Goal: Navigation & Orientation: Find specific page/section

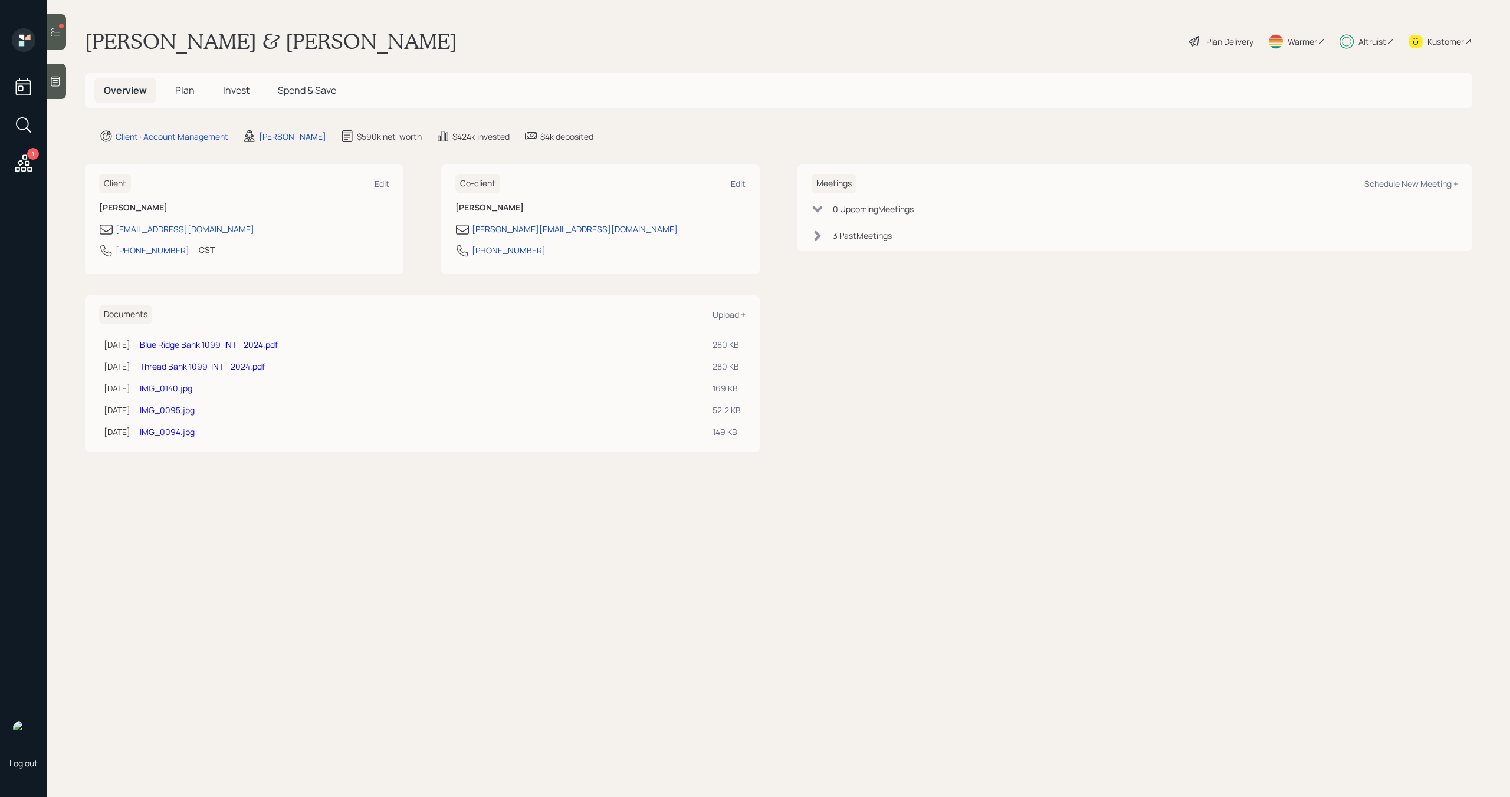
click at [229, 89] on span "Invest" at bounding box center [236, 90] width 27 height 13
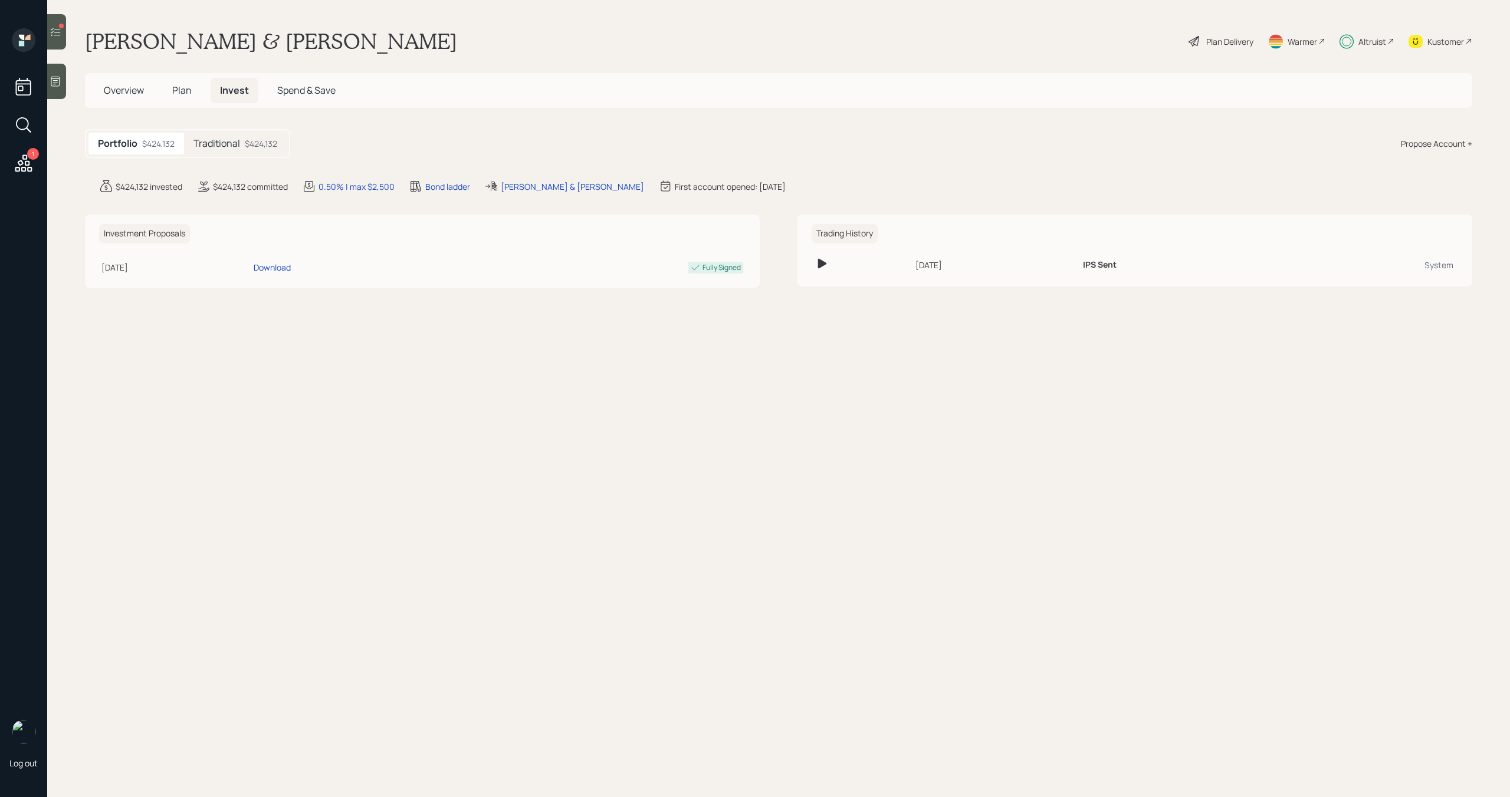
click at [320, 87] on span "Spend & Save" at bounding box center [306, 90] width 58 height 13
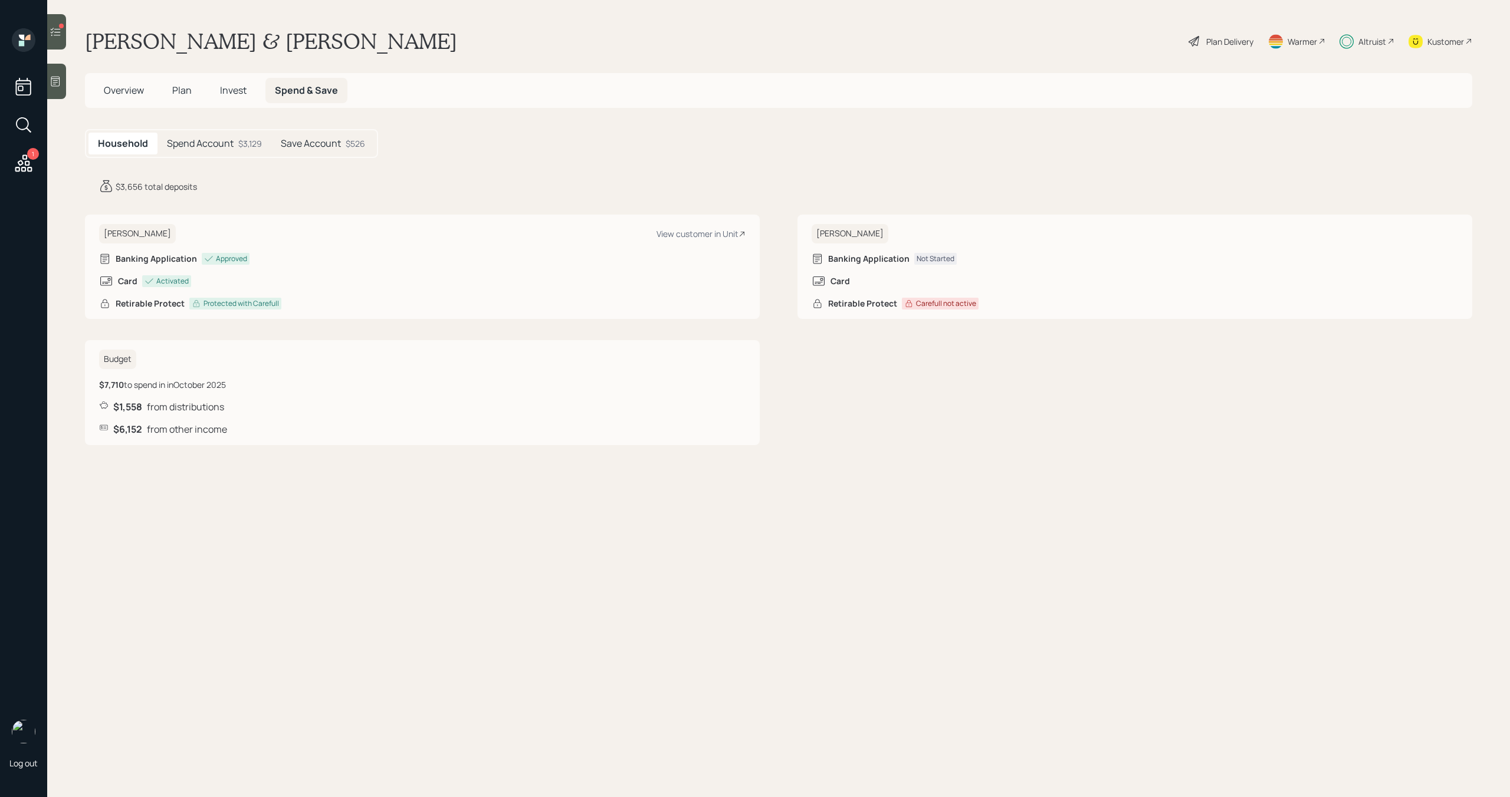
click at [248, 142] on div "$3,129" at bounding box center [250, 143] width 24 height 12
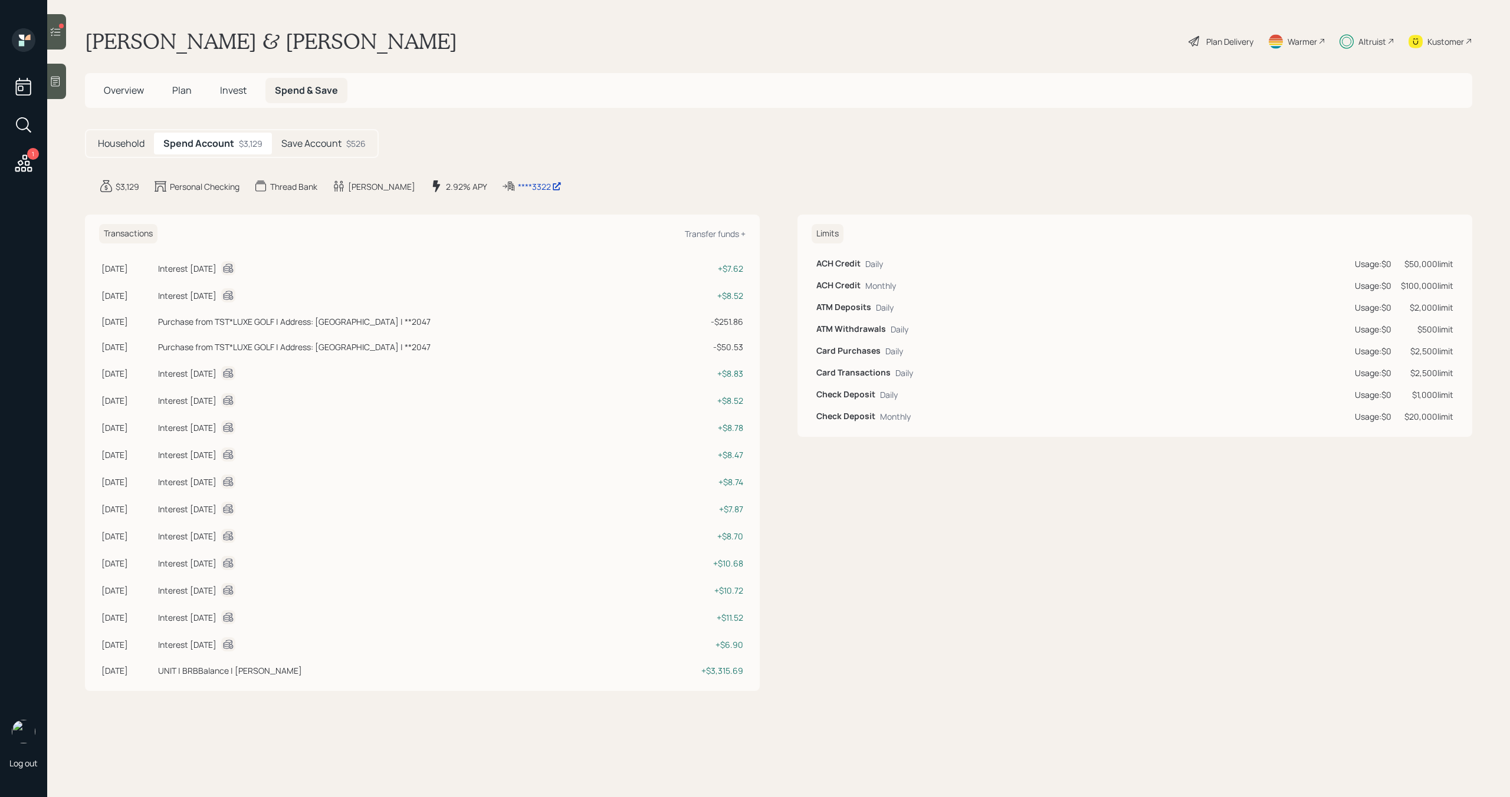
click at [338, 143] on h5 "Save Account" at bounding box center [311, 143] width 60 height 11
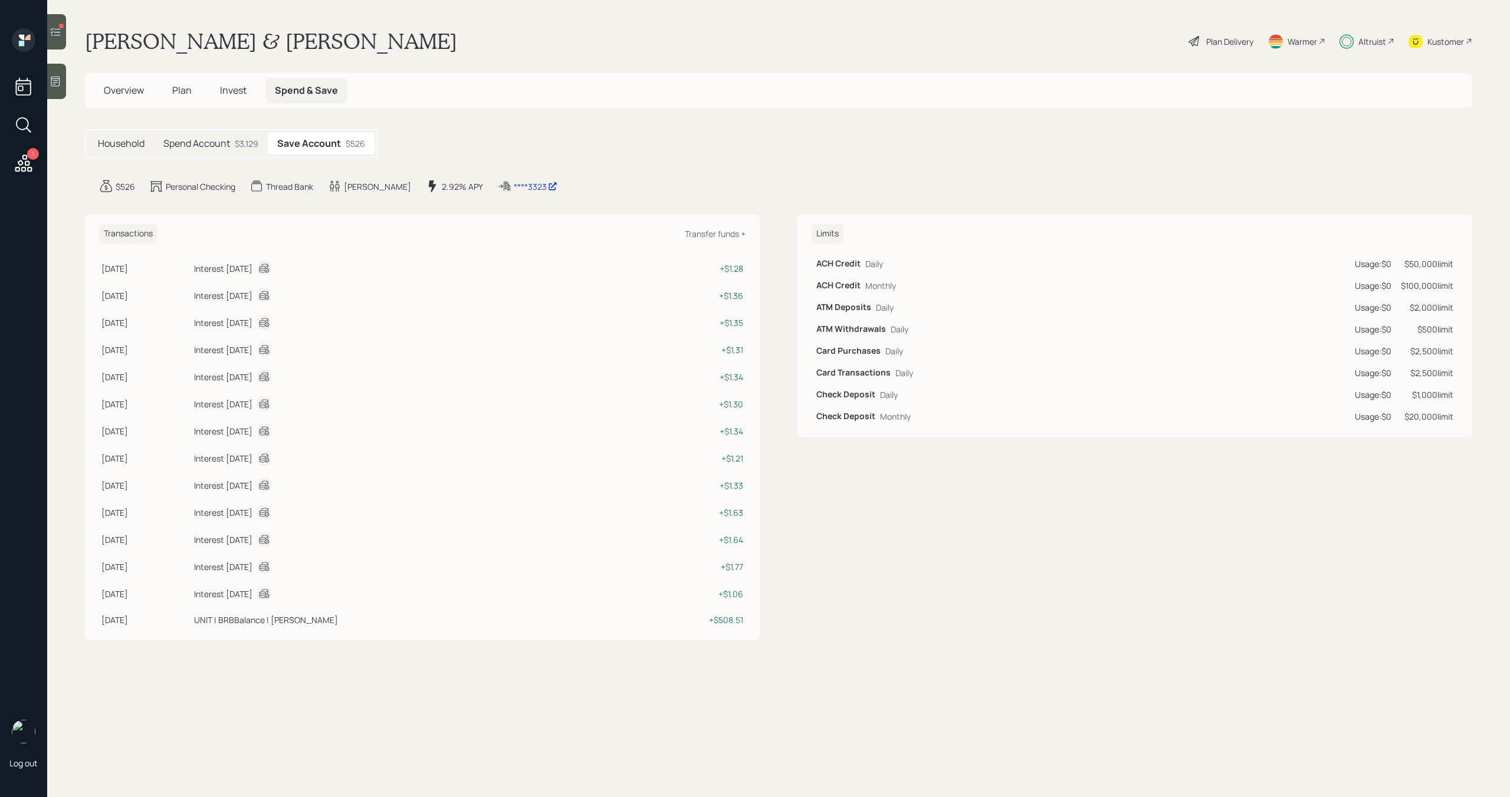
click at [238, 145] on div "$3,129" at bounding box center [247, 143] width 24 height 12
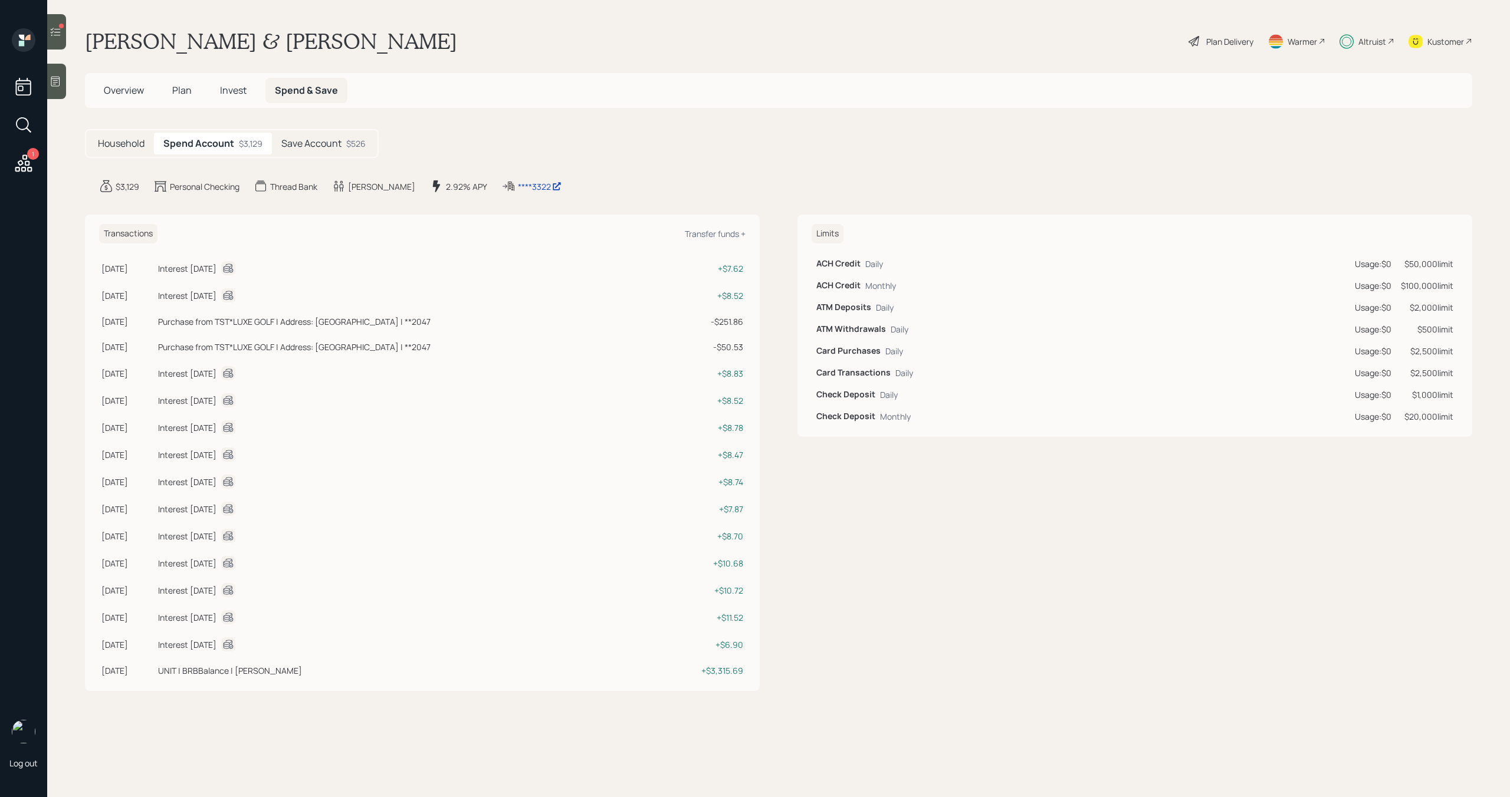
click at [316, 147] on h5 "Save Account" at bounding box center [311, 143] width 60 height 11
